Goal: Check status

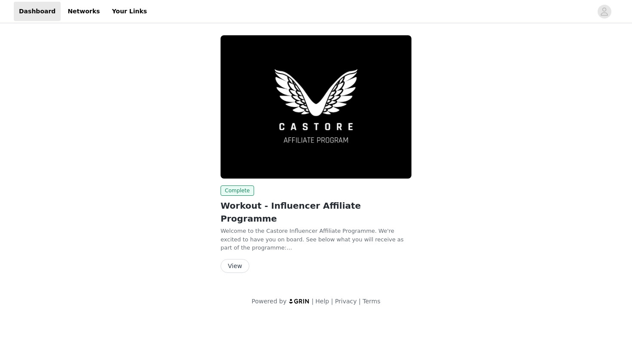
click at [235, 259] on button "View" at bounding box center [235, 266] width 29 height 14
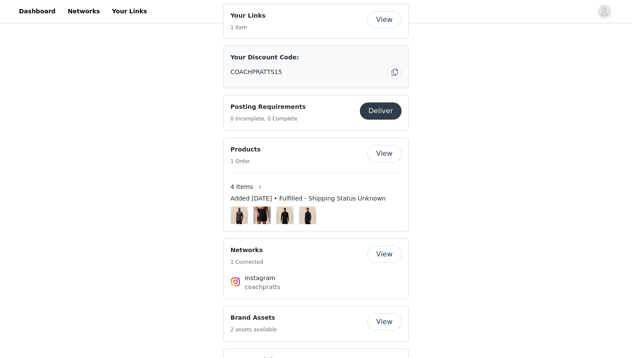
scroll to position [455, 0]
click at [382, 158] on button "View" at bounding box center [384, 152] width 34 height 17
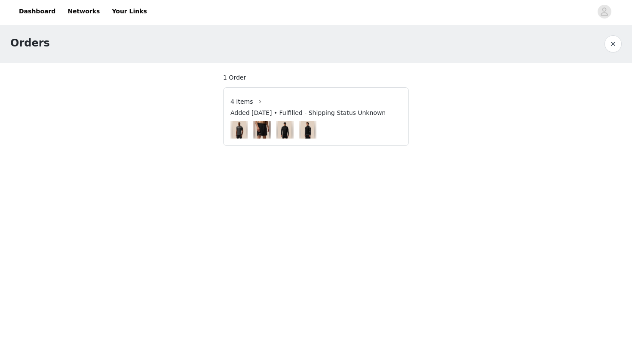
click at [314, 113] on span "Added [DATE] • Fulfilled - Shipping Status Unknown" at bounding box center [307, 112] width 155 height 9
drag, startPoint x: 330, startPoint y: 112, endPoint x: 375, endPoint y: 119, distance: 45.2
click at [375, 119] on div "Added [DATE] • Fulfilled - Shipping Status Unknown" at bounding box center [315, 114] width 171 height 12
click at [384, 131] on div at bounding box center [315, 130] width 171 height 18
